Goal: Contribute content: Add original content to the website for others to see

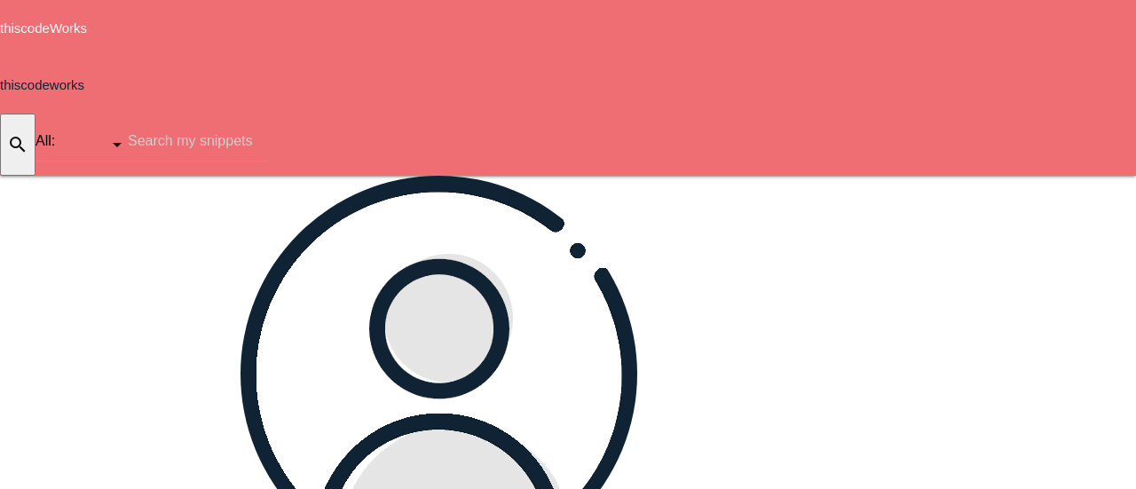
click at [1018, 176] on icon "add" at bounding box center [1022, 204] width 21 height 57
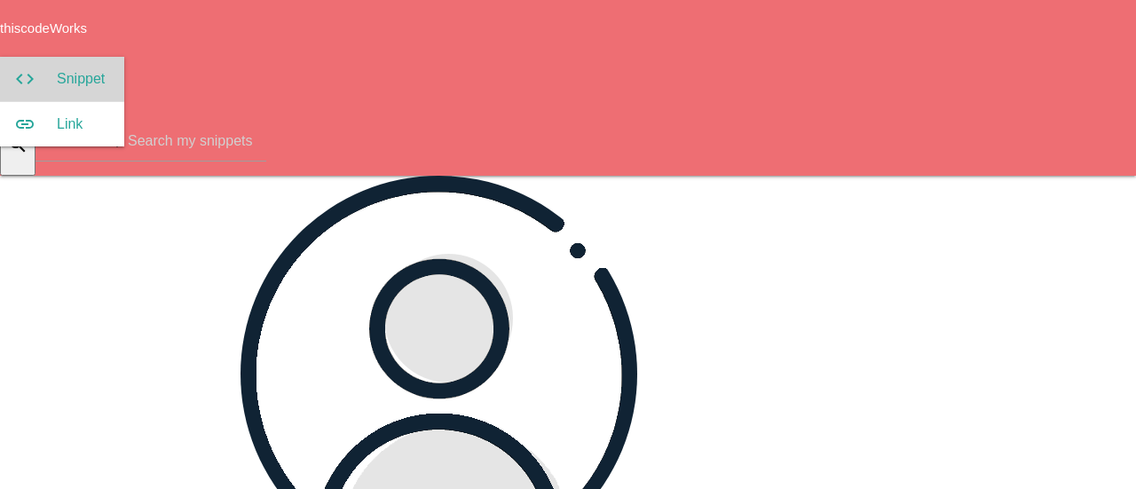
click at [35, 69] on icon "code" at bounding box center [24, 79] width 21 height 20
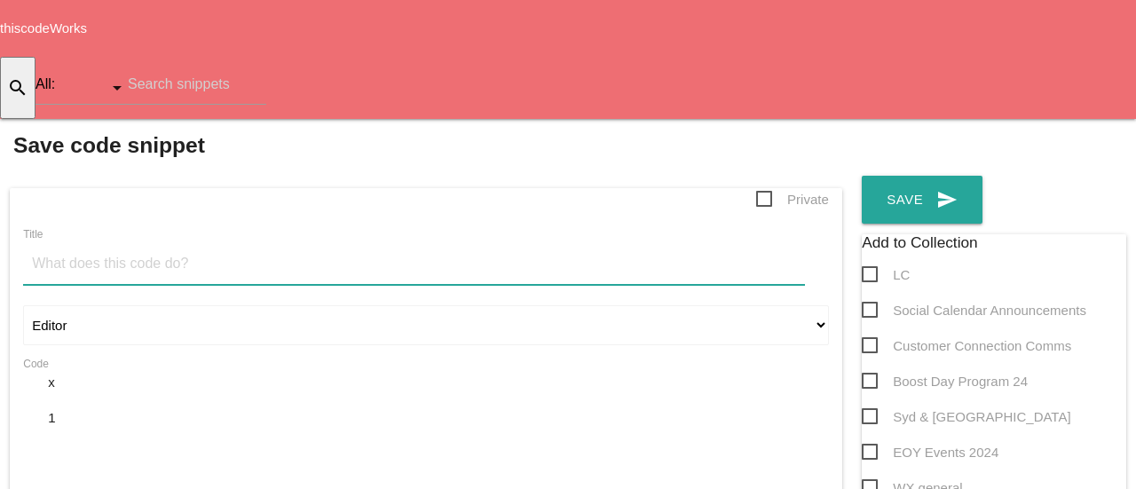
click at [305, 244] on input "Title" at bounding box center [414, 264] width 782 height 41
type input "Auckland whats on last week of SEPT"
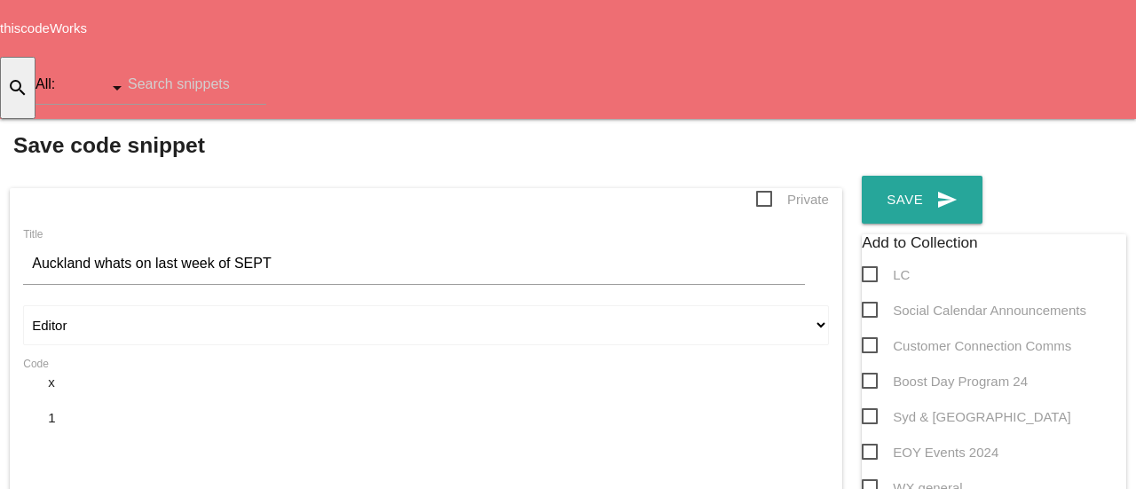
click at [265, 373] on div "​ x 1 ​" at bounding box center [426, 434] width 806 height 122
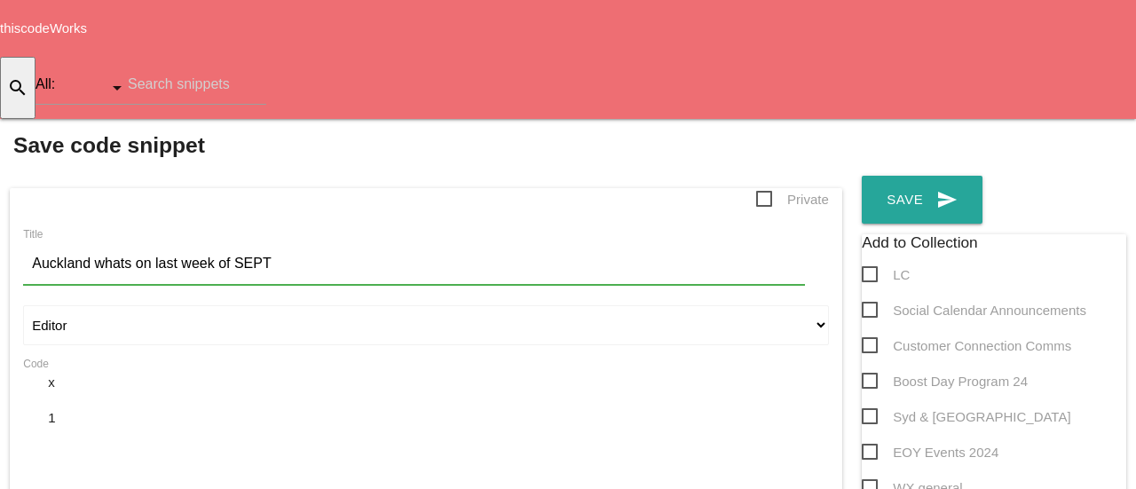
click at [181, 441] on pre "​" at bounding box center [438, 451] width 781 height 20
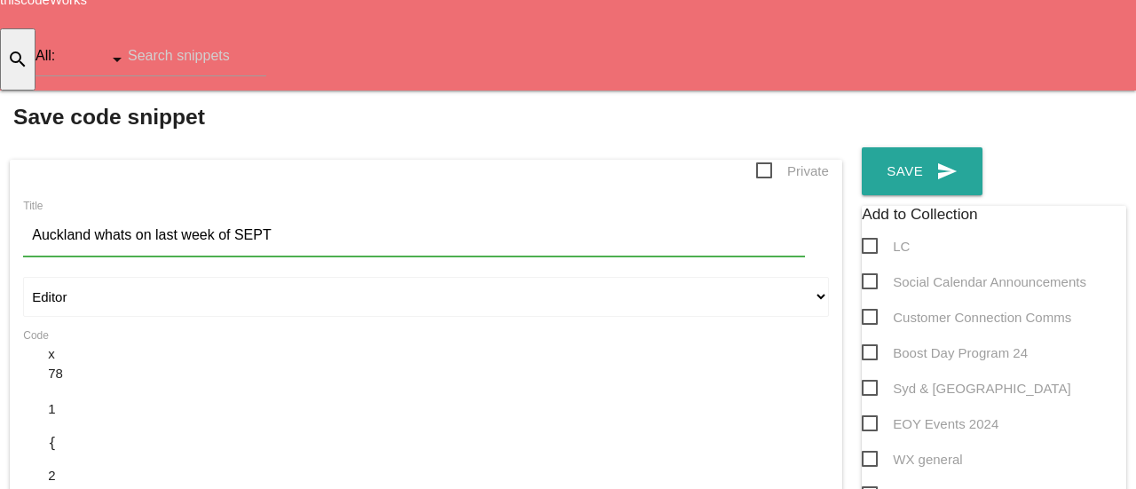
scroll to position [18, 0]
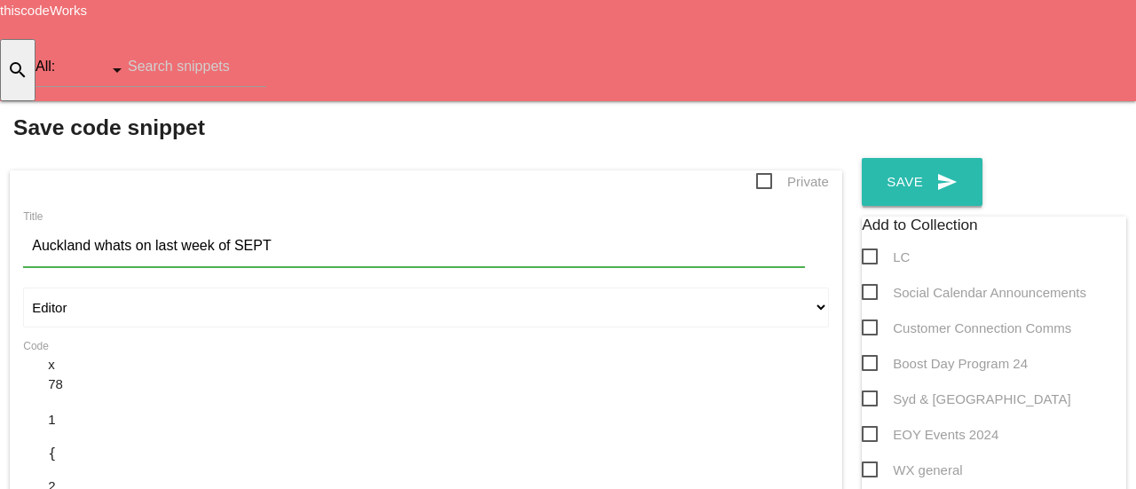
click at [919, 158] on button "send Save" at bounding box center [922, 182] width 121 height 48
